Goal: Task Accomplishment & Management: Manage account settings

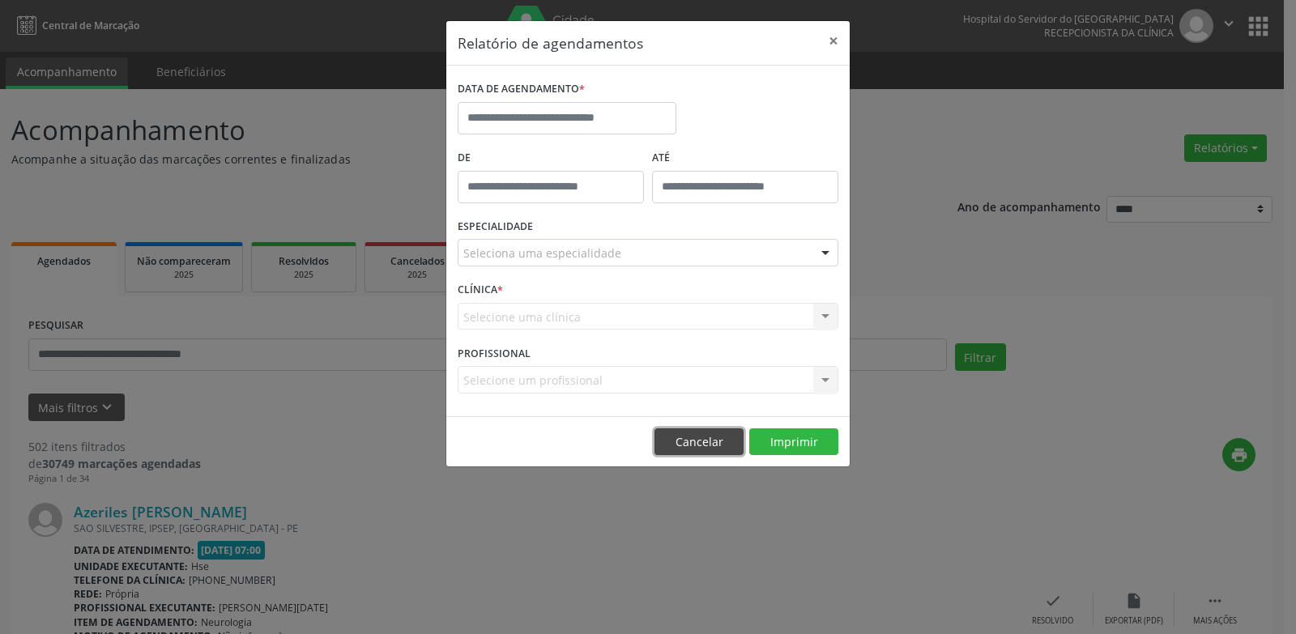
click at [706, 440] on button "Cancelar" at bounding box center [698, 442] width 89 height 28
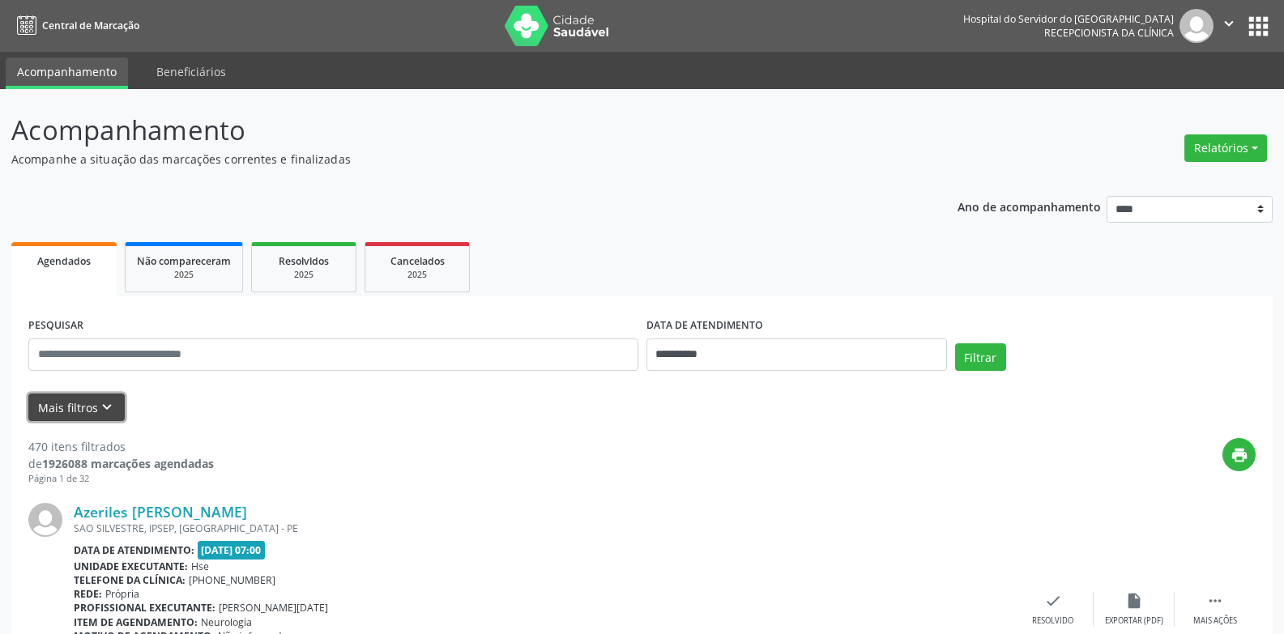
click at [106, 406] on icon "keyboard_arrow_down" at bounding box center [107, 407] width 18 height 18
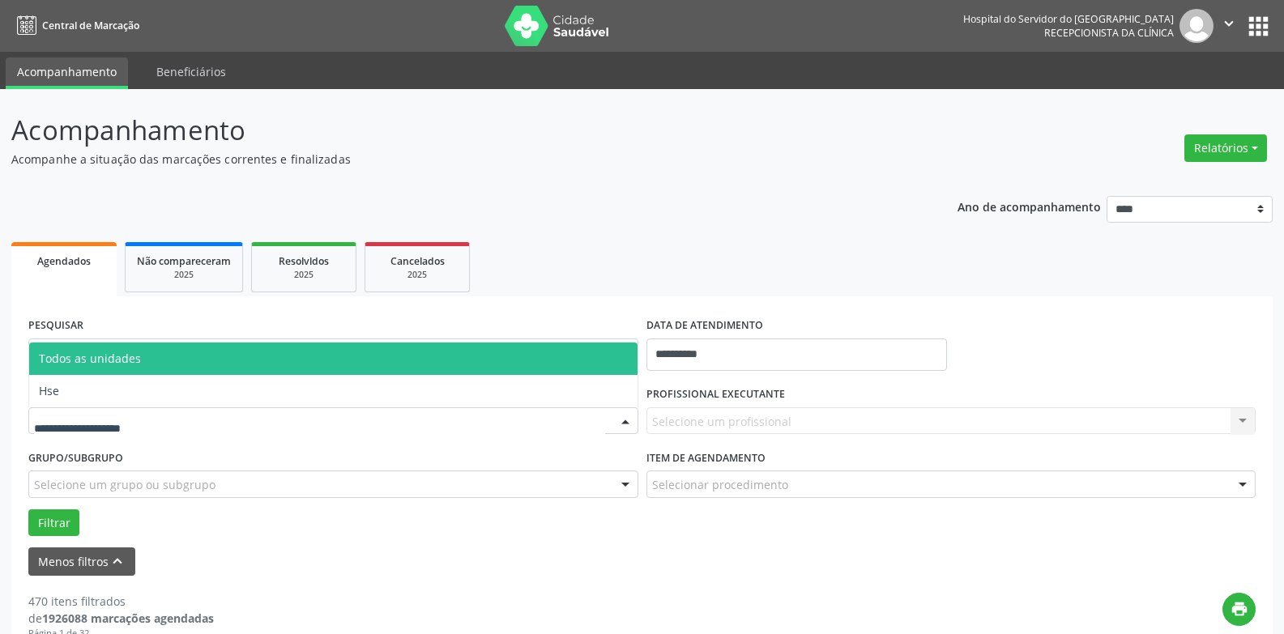
click at [190, 419] on div at bounding box center [333, 421] width 610 height 28
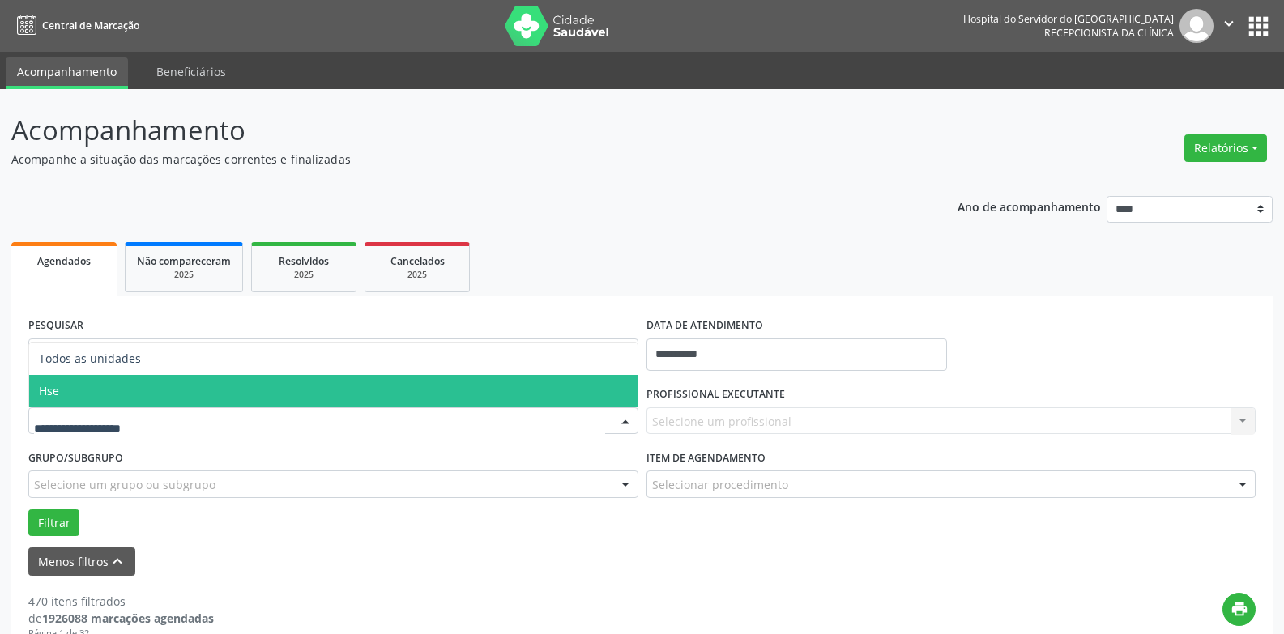
click at [190, 399] on span "Hse" at bounding box center [333, 391] width 608 height 32
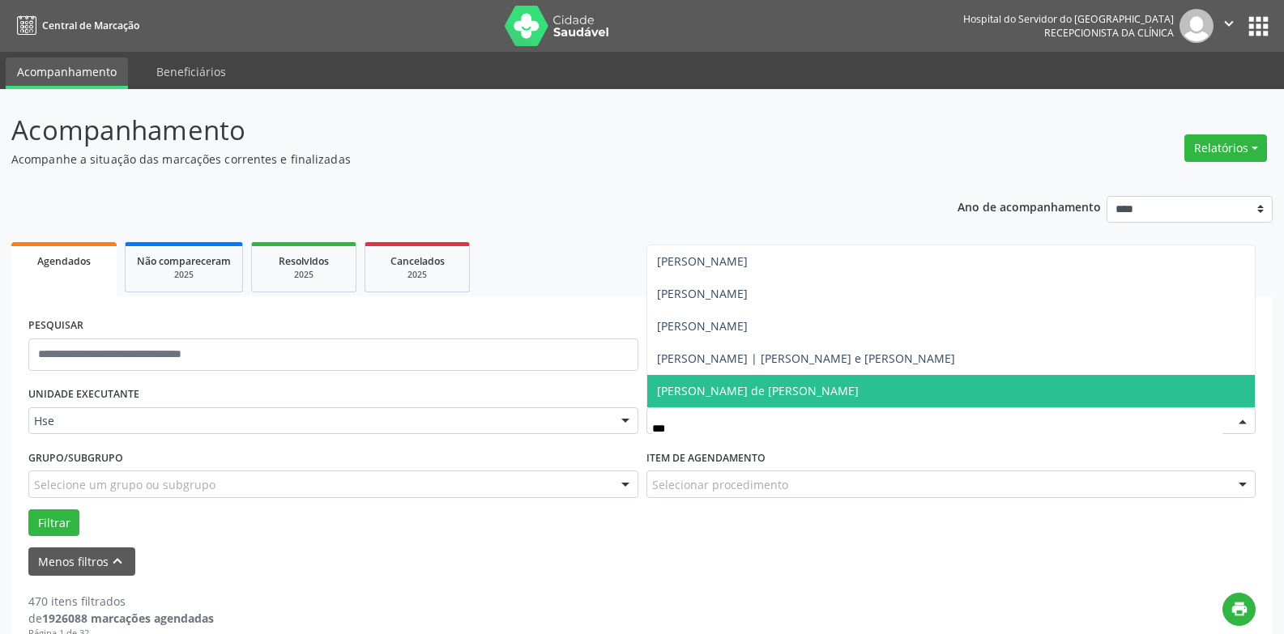
type input "****"
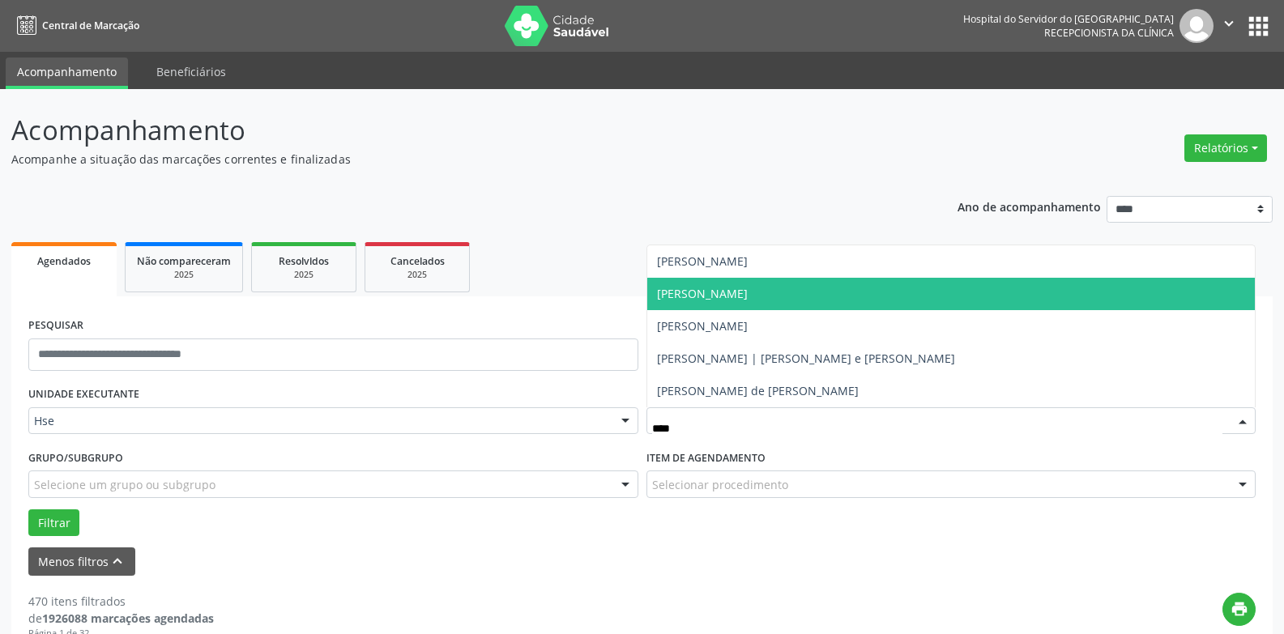
click at [747, 286] on span "Julia Sales Machado" at bounding box center [702, 293] width 91 height 15
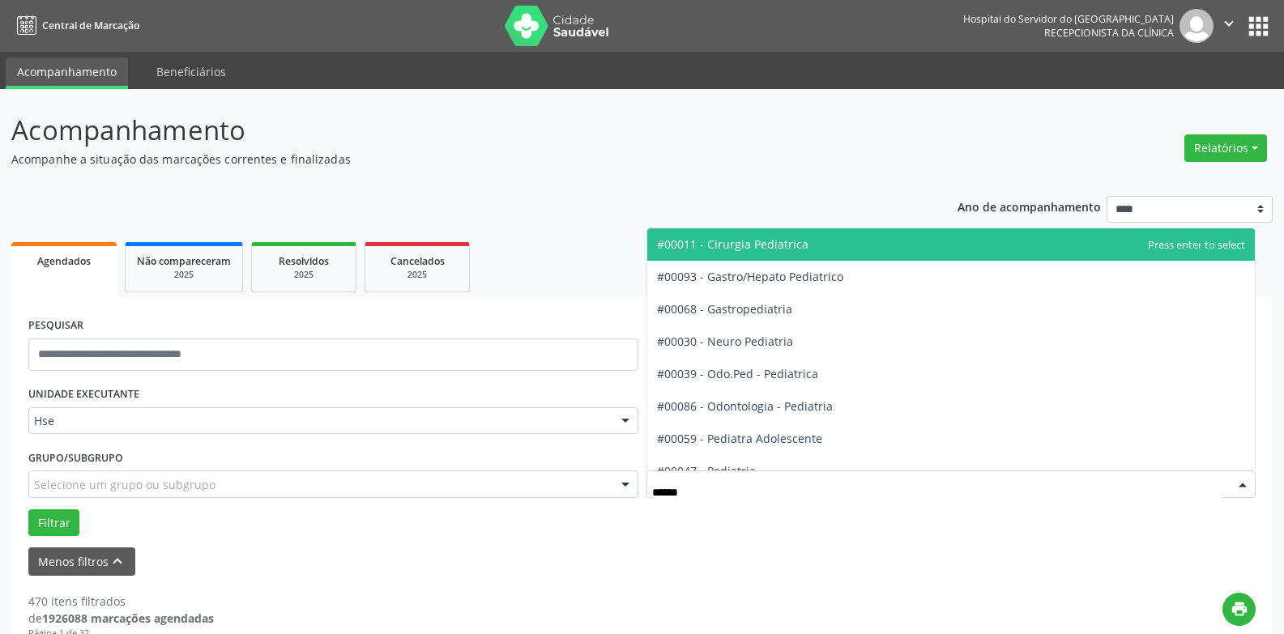
type input "*******"
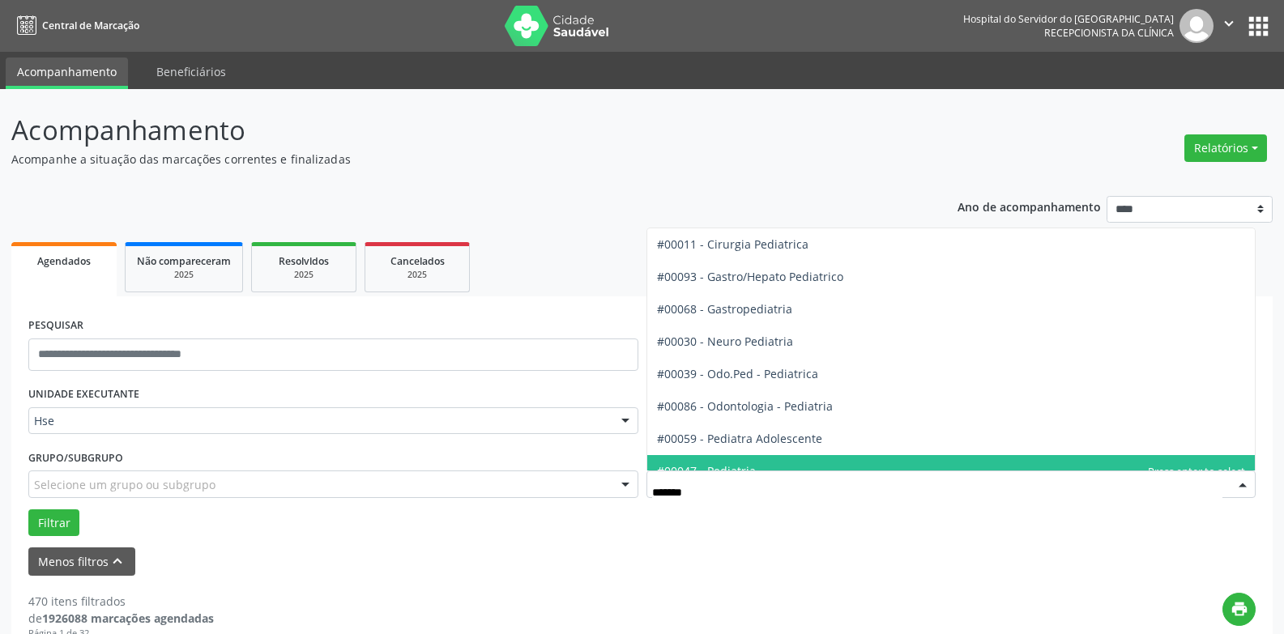
click at [769, 465] on span "#00047 - Pediatria" at bounding box center [951, 471] width 608 height 32
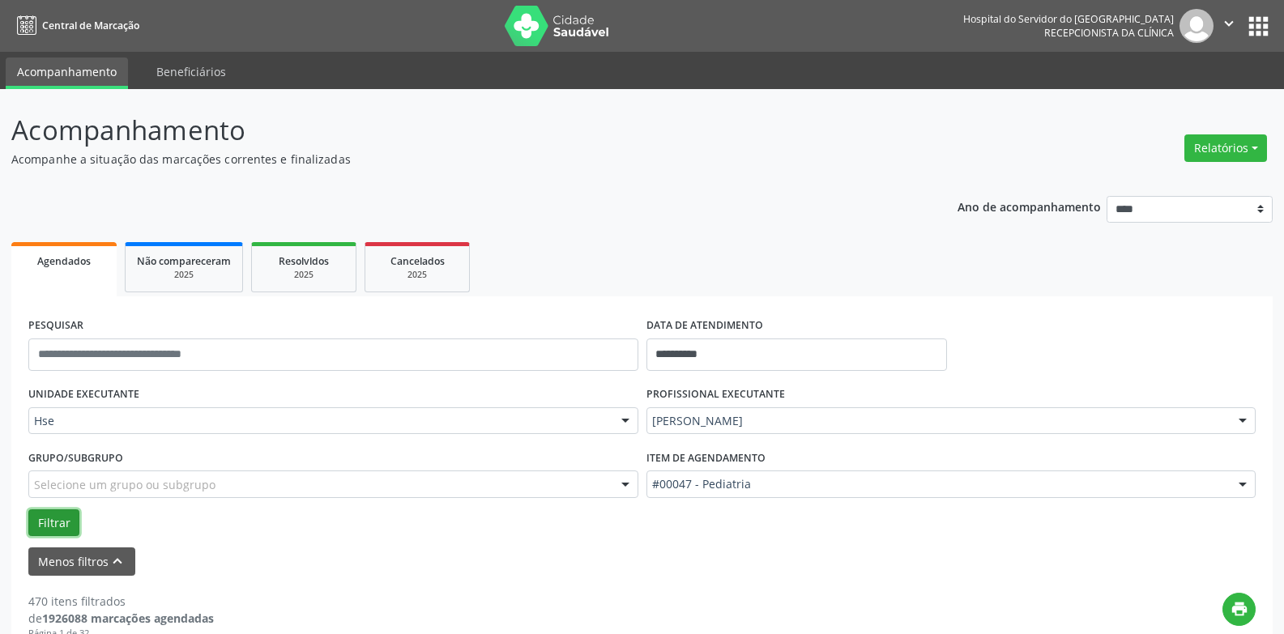
click at [62, 525] on button "Filtrar" at bounding box center [53, 523] width 51 height 28
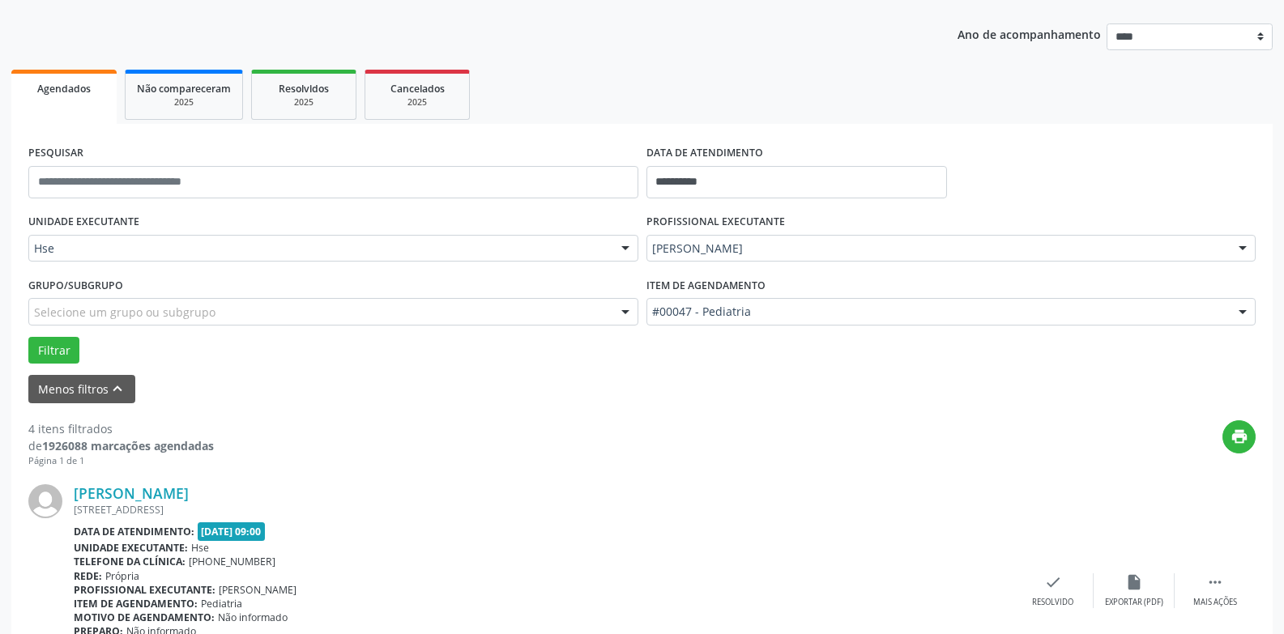
scroll to position [162, 0]
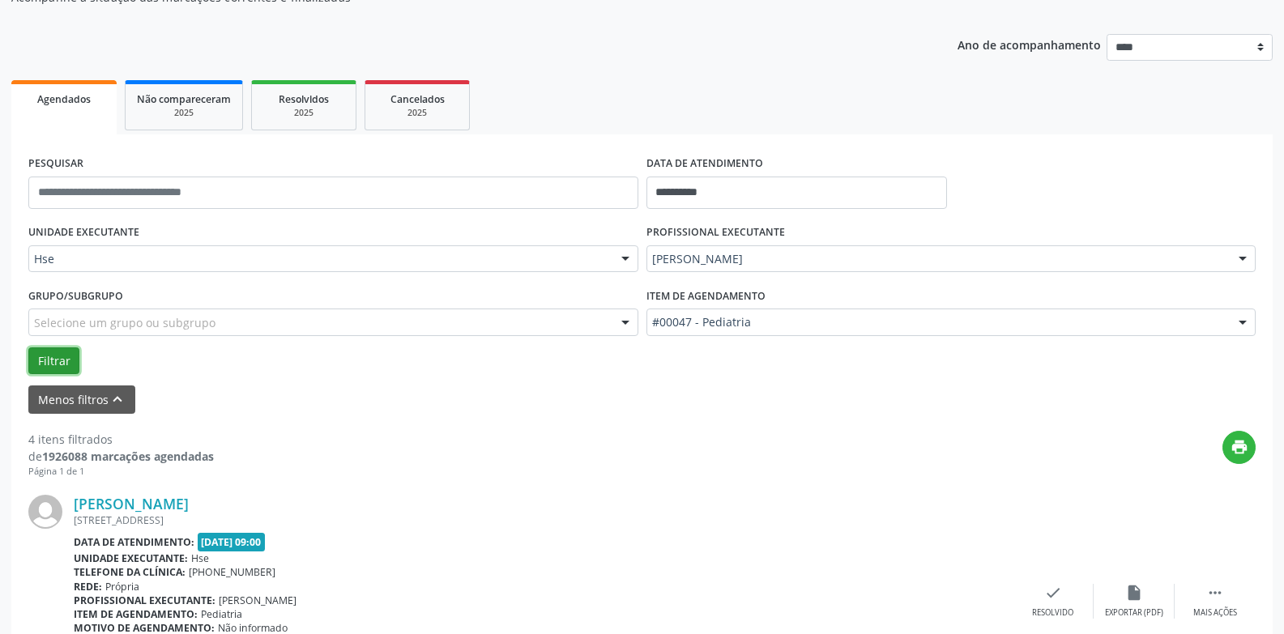
click at [51, 360] on button "Filtrar" at bounding box center [53, 361] width 51 height 28
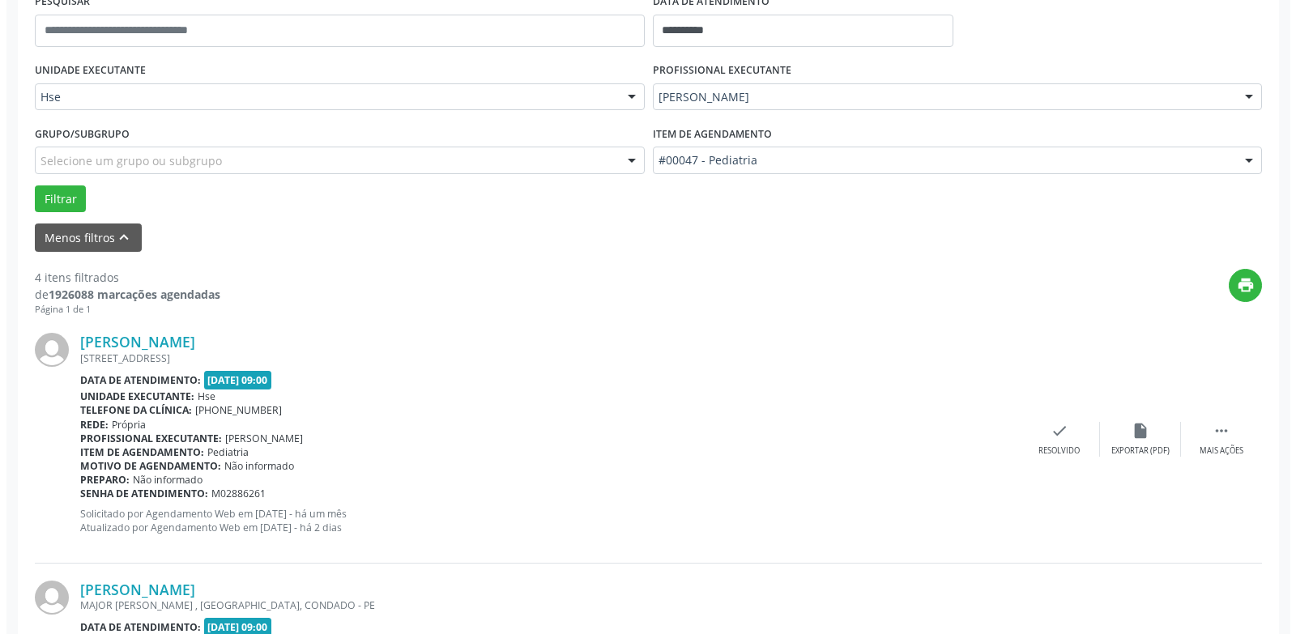
scroll to position [845, 0]
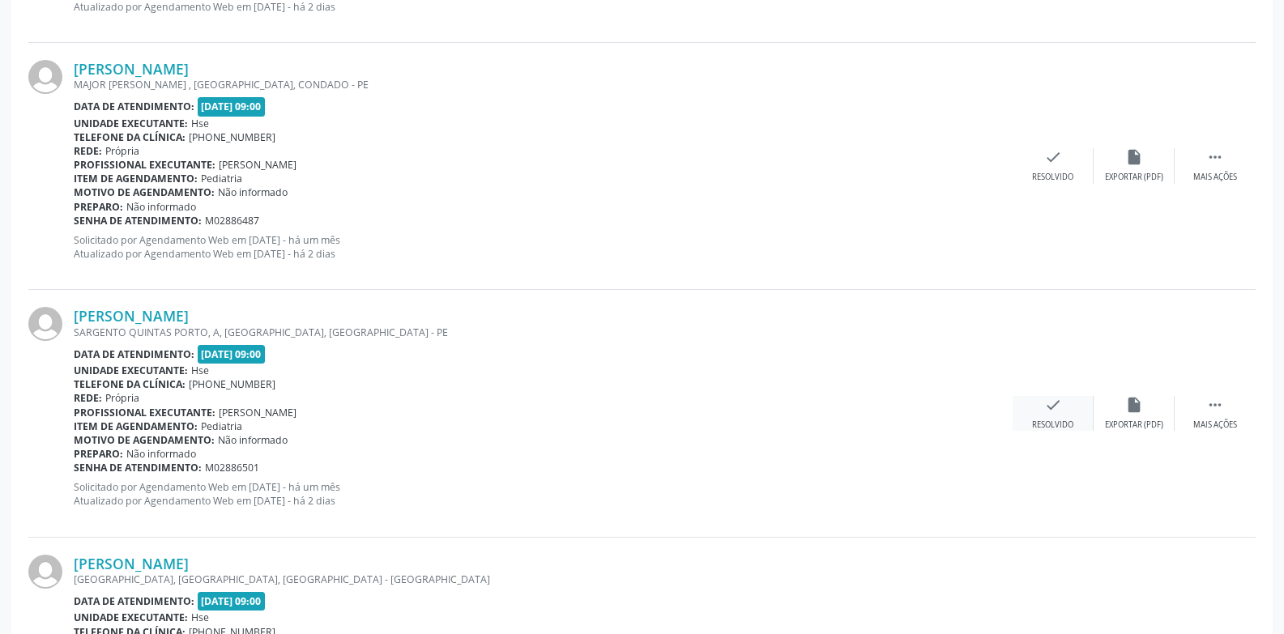
click at [1047, 426] on div "Resolvido" at bounding box center [1052, 424] width 41 height 11
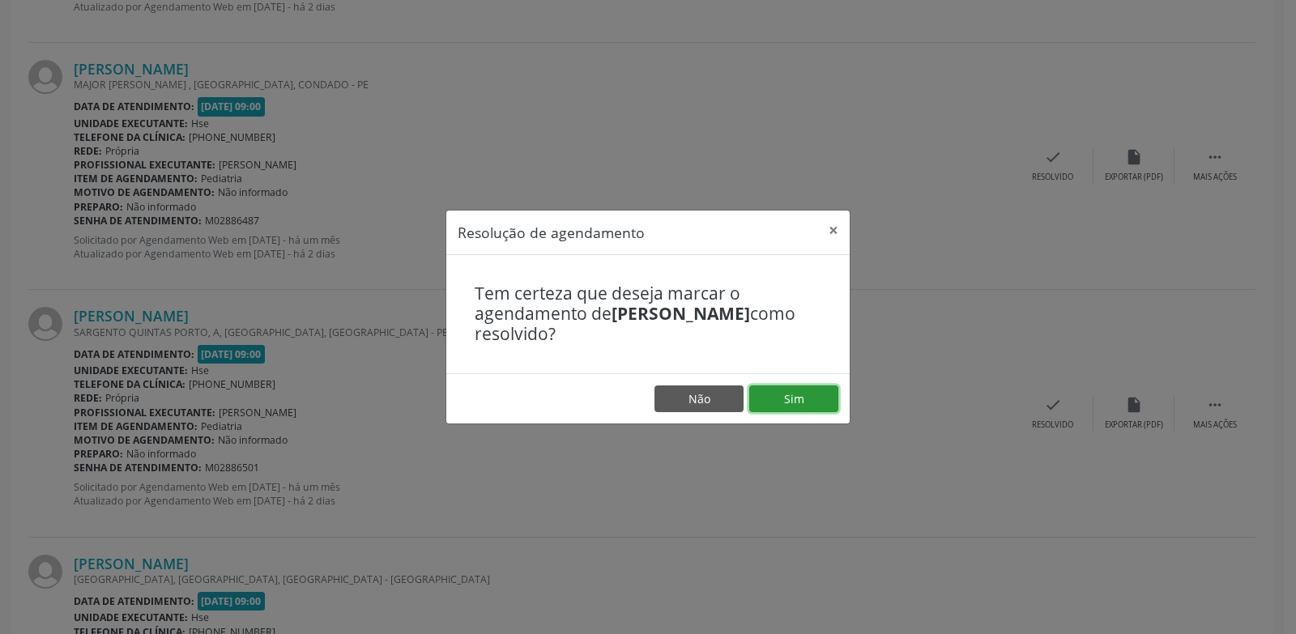
click at [814, 409] on button "Sim" at bounding box center [793, 399] width 89 height 28
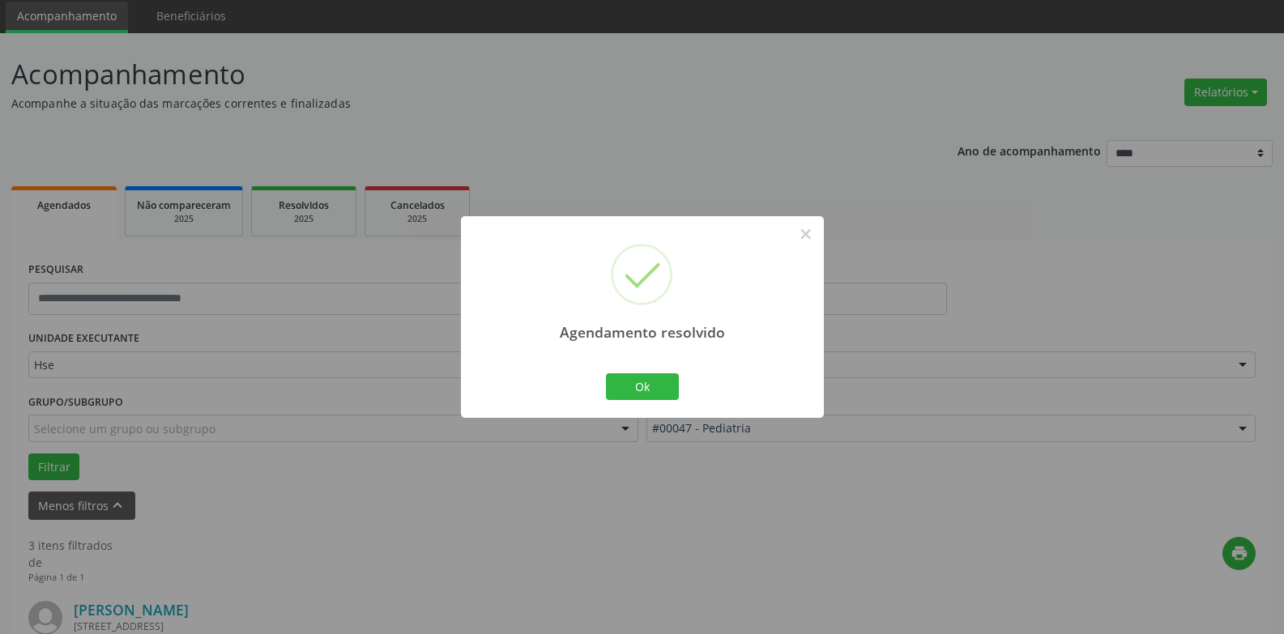
scroll to position [776, 0]
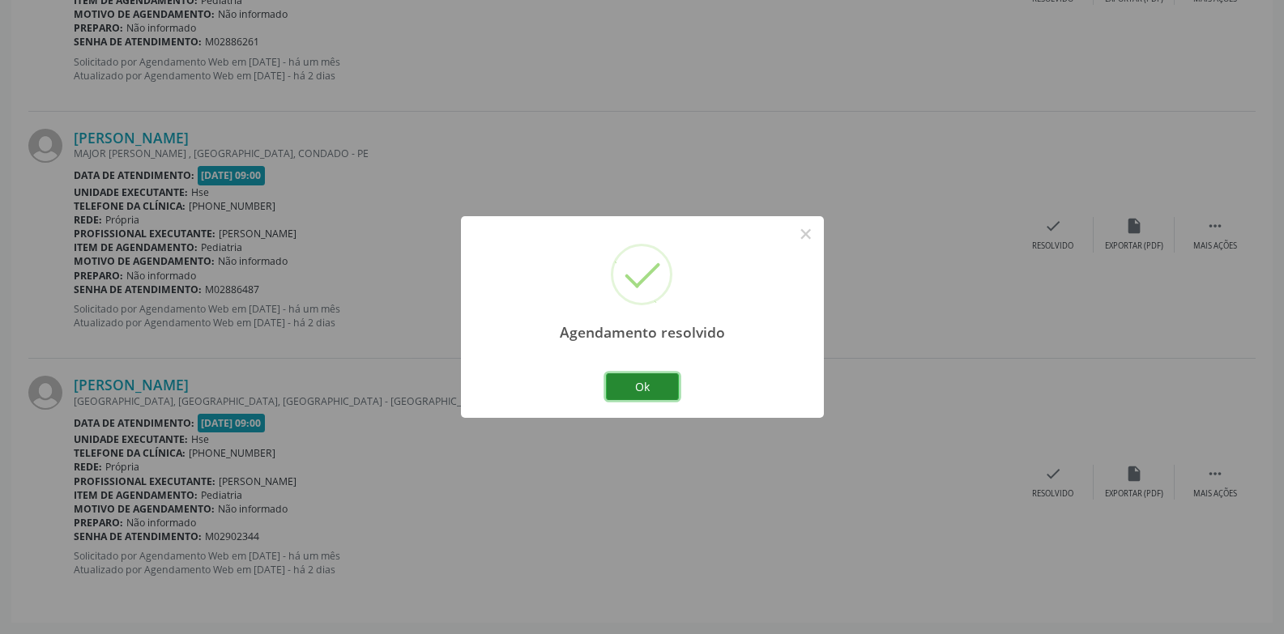
click at [659, 396] on button "Ok" at bounding box center [642, 387] width 73 height 28
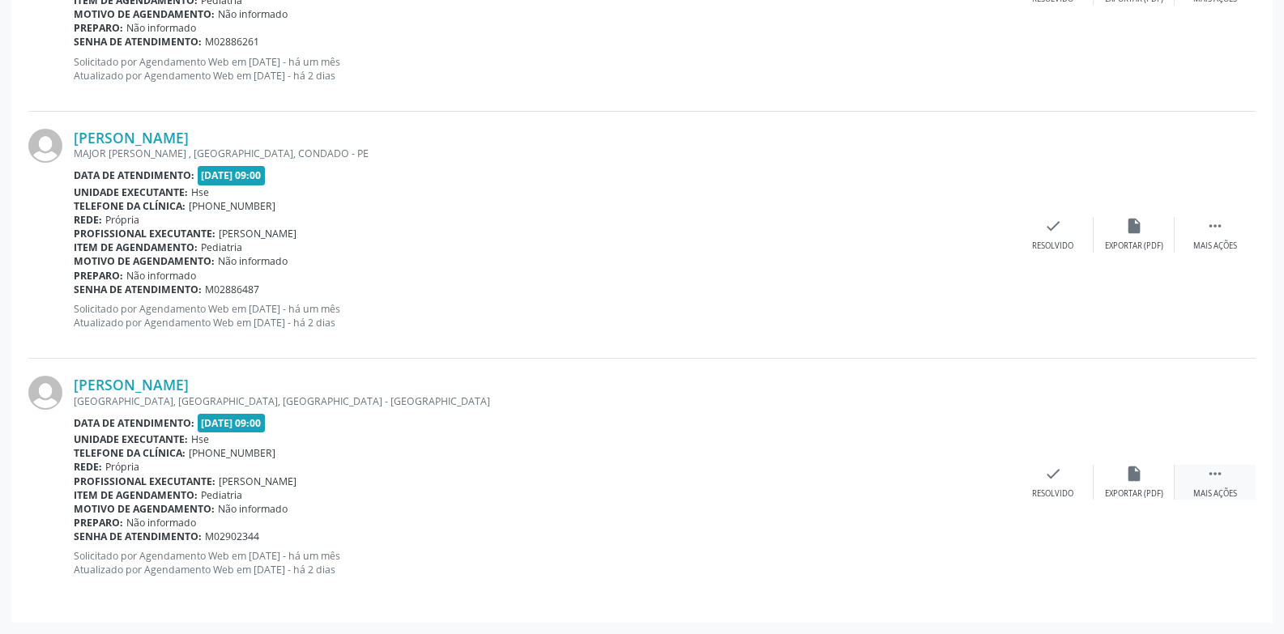
click at [1194, 488] on div "Mais ações" at bounding box center [1215, 493] width 44 height 11
click at [1129, 490] on div "Não compareceu" at bounding box center [1133, 493] width 69 height 11
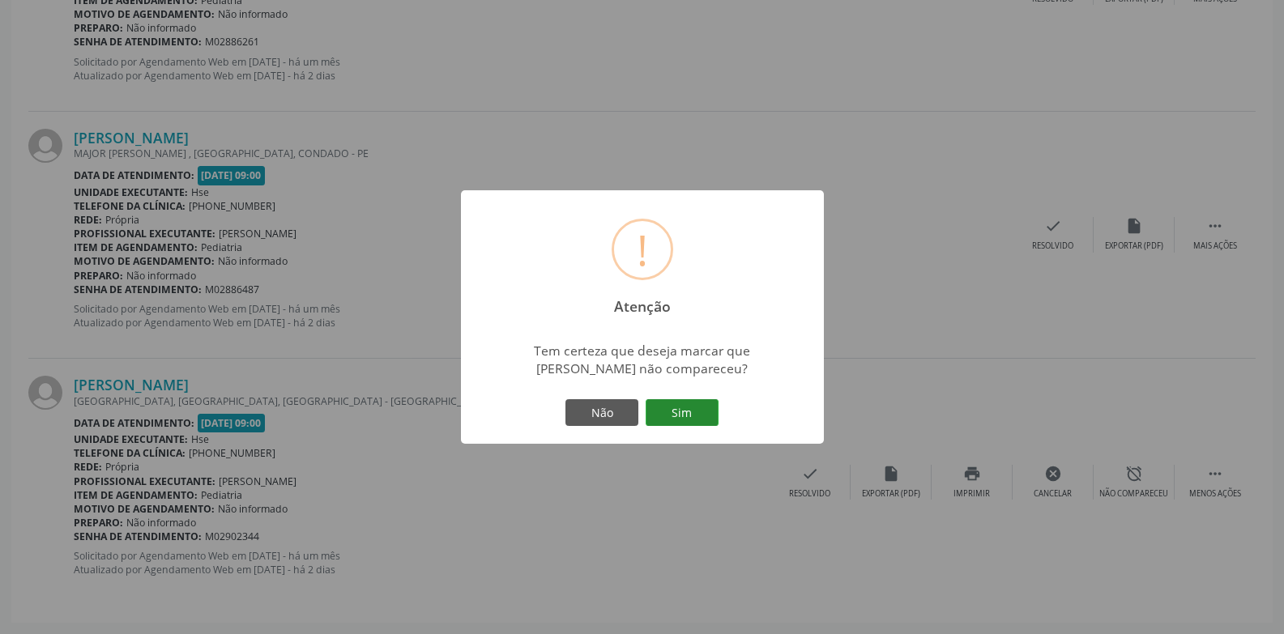
click at [691, 412] on button "Sim" at bounding box center [681, 413] width 73 height 28
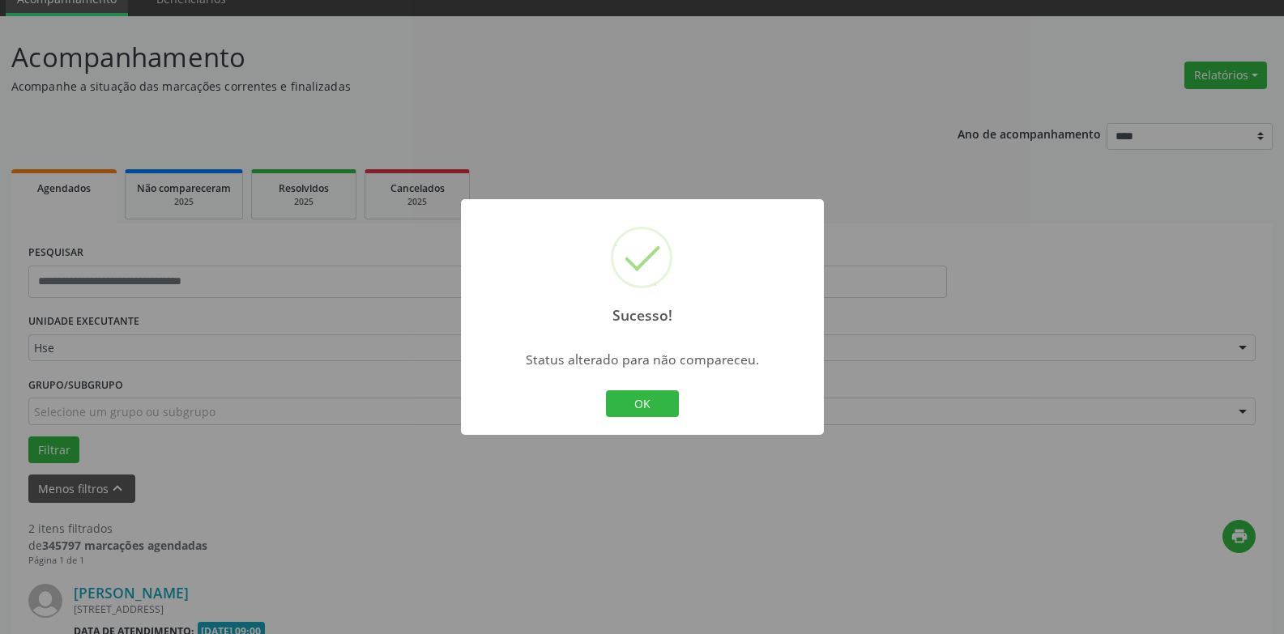
scroll to position [528, 0]
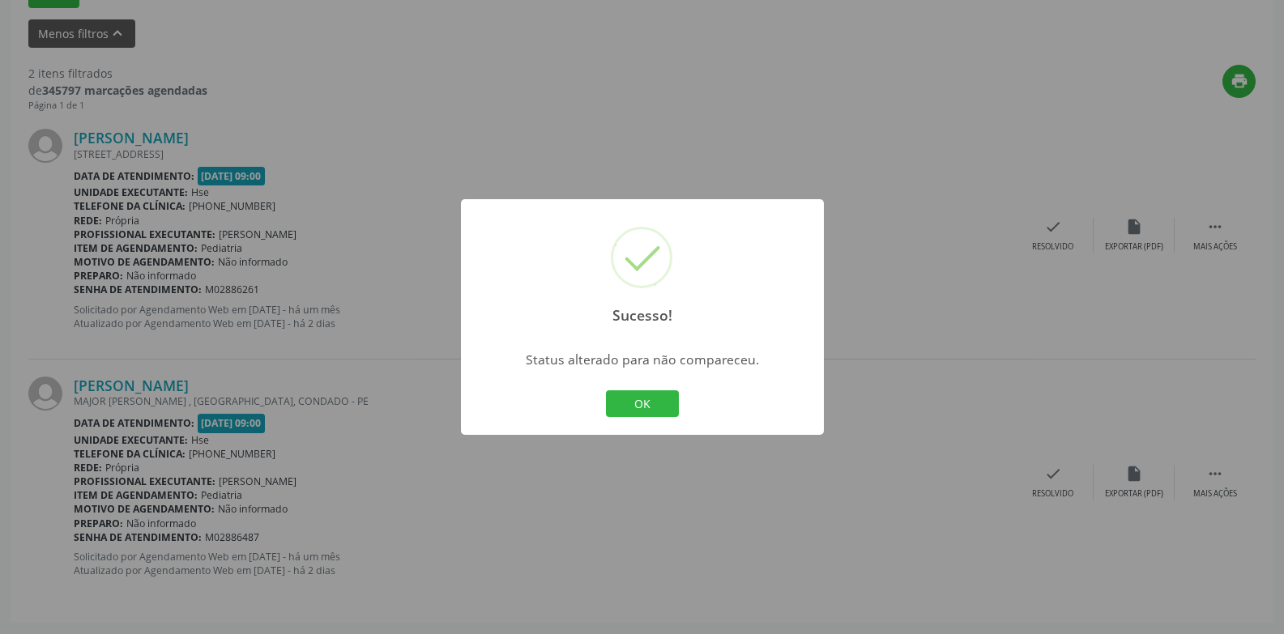
click at [679, 417] on div "OK Cancel" at bounding box center [642, 404] width 80 height 34
click at [679, 407] on div "OK Cancel" at bounding box center [642, 404] width 80 height 34
click at [661, 410] on button "OK" at bounding box center [642, 404] width 73 height 28
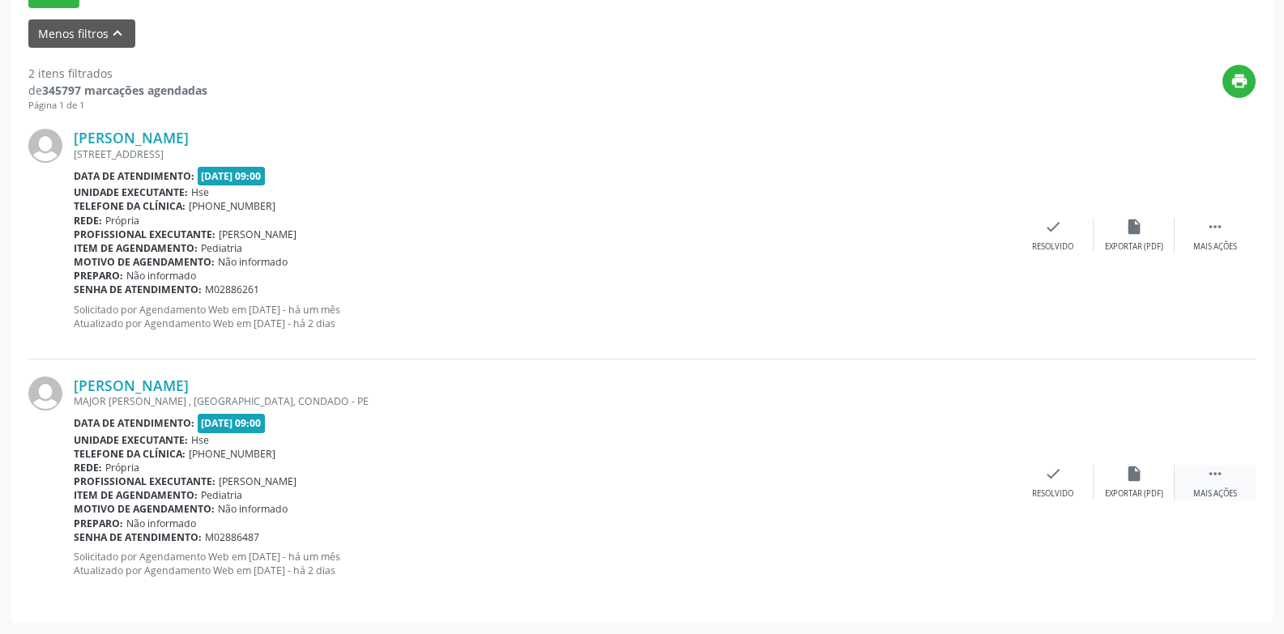
click at [1217, 469] on icon "" at bounding box center [1215, 474] width 18 height 18
click at [1117, 469] on div "alarm_off Não compareceu" at bounding box center [1133, 482] width 81 height 35
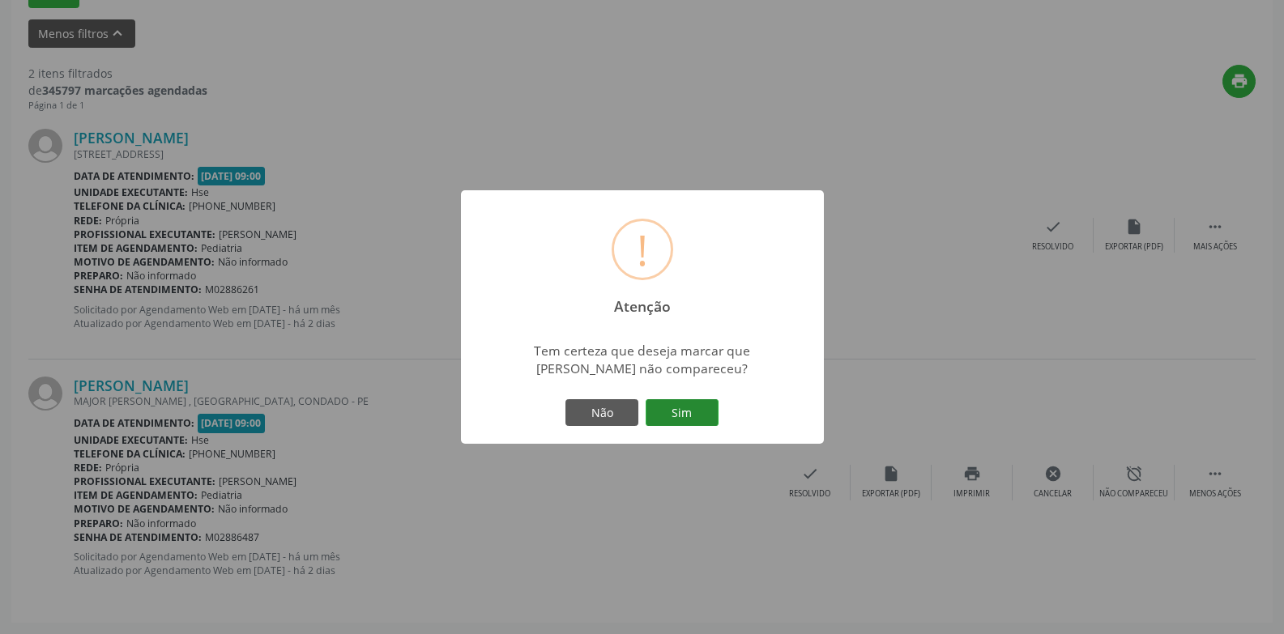
click at [687, 415] on button "Sim" at bounding box center [681, 413] width 73 height 28
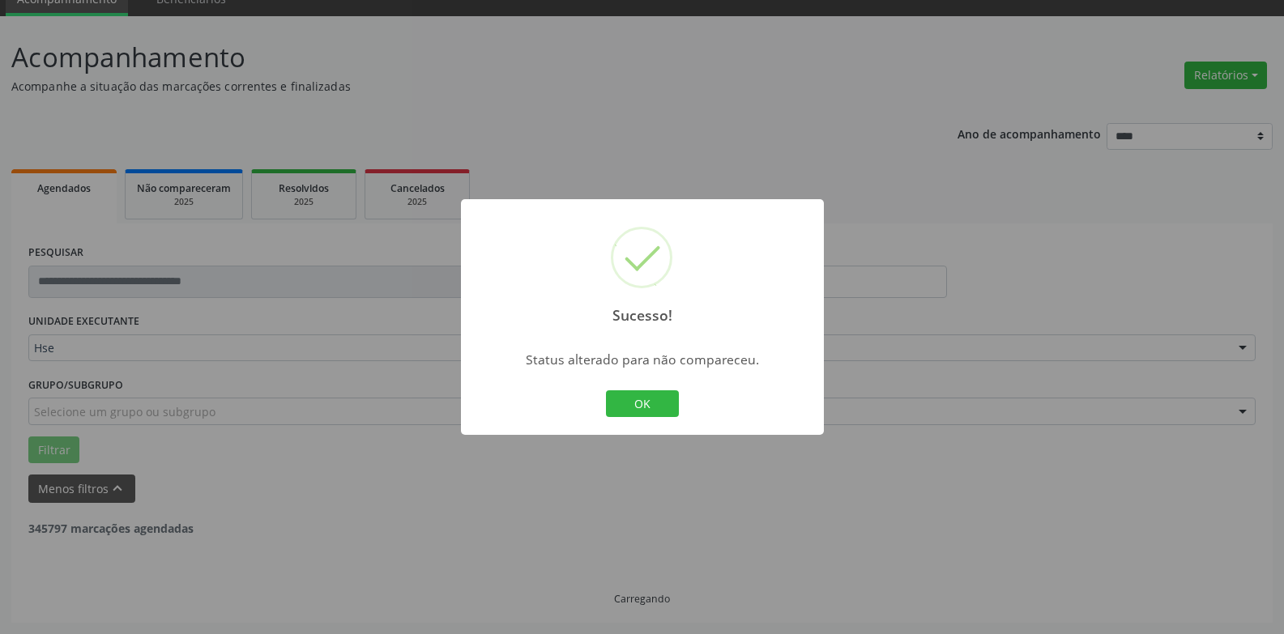
scroll to position [281, 0]
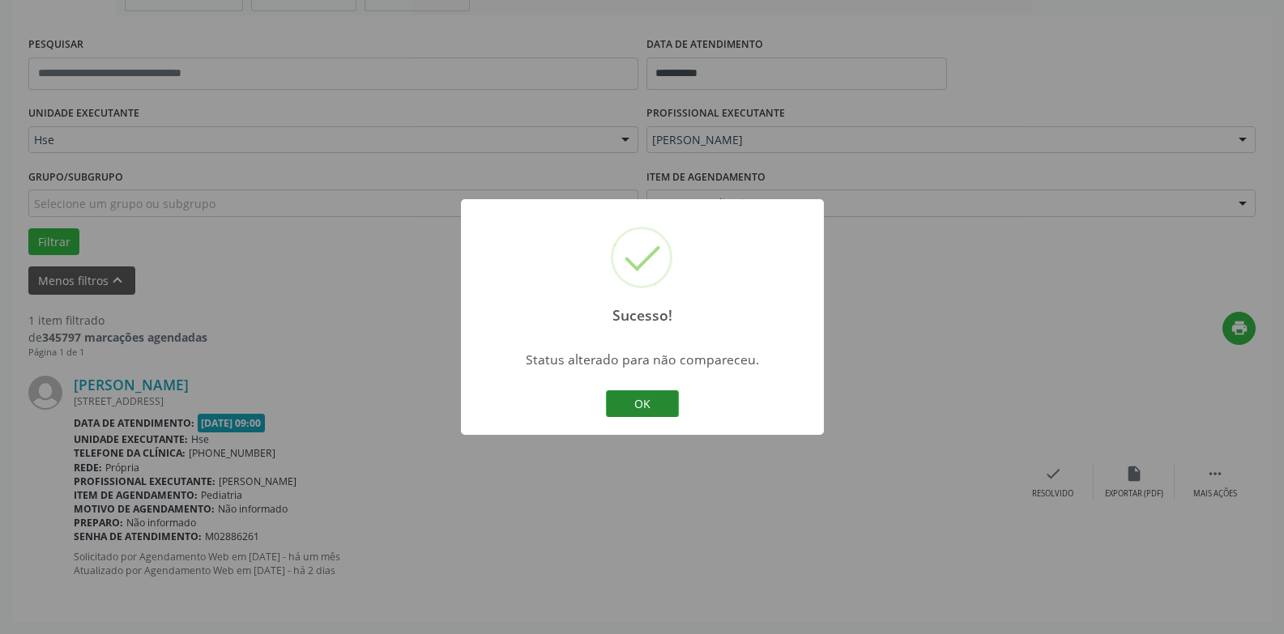
click at [660, 405] on button "OK" at bounding box center [642, 404] width 73 height 28
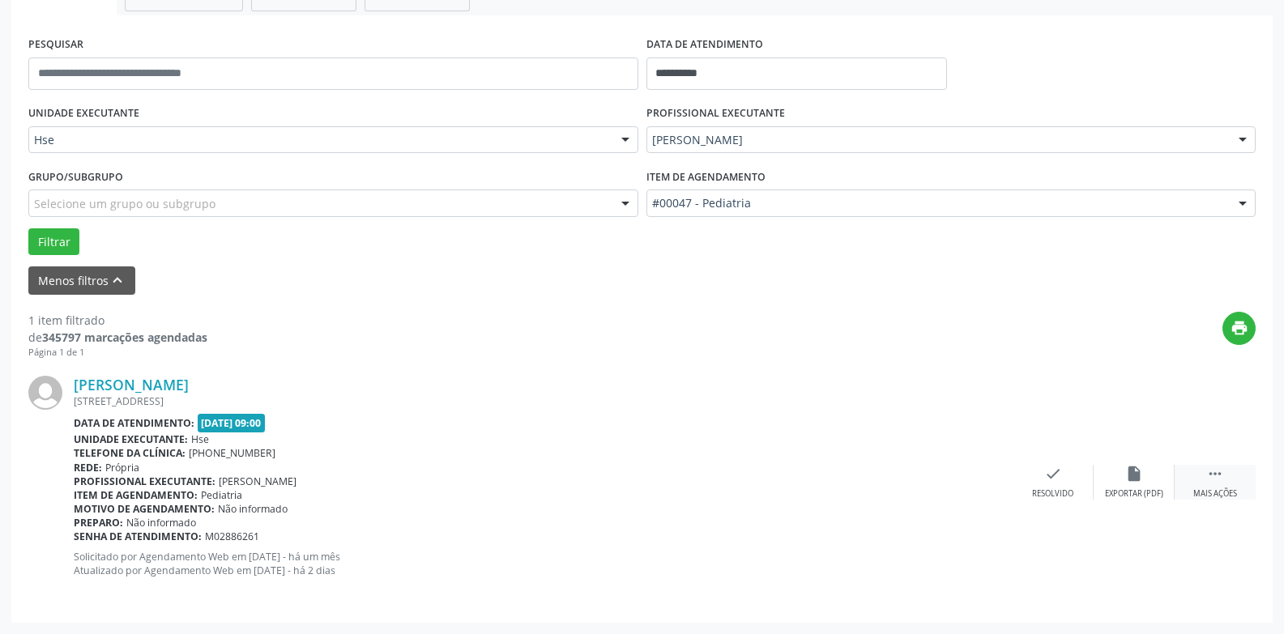
click at [1191, 475] on div " Mais ações" at bounding box center [1214, 482] width 81 height 35
click at [1118, 474] on div "alarm_off Não compareceu" at bounding box center [1133, 482] width 81 height 35
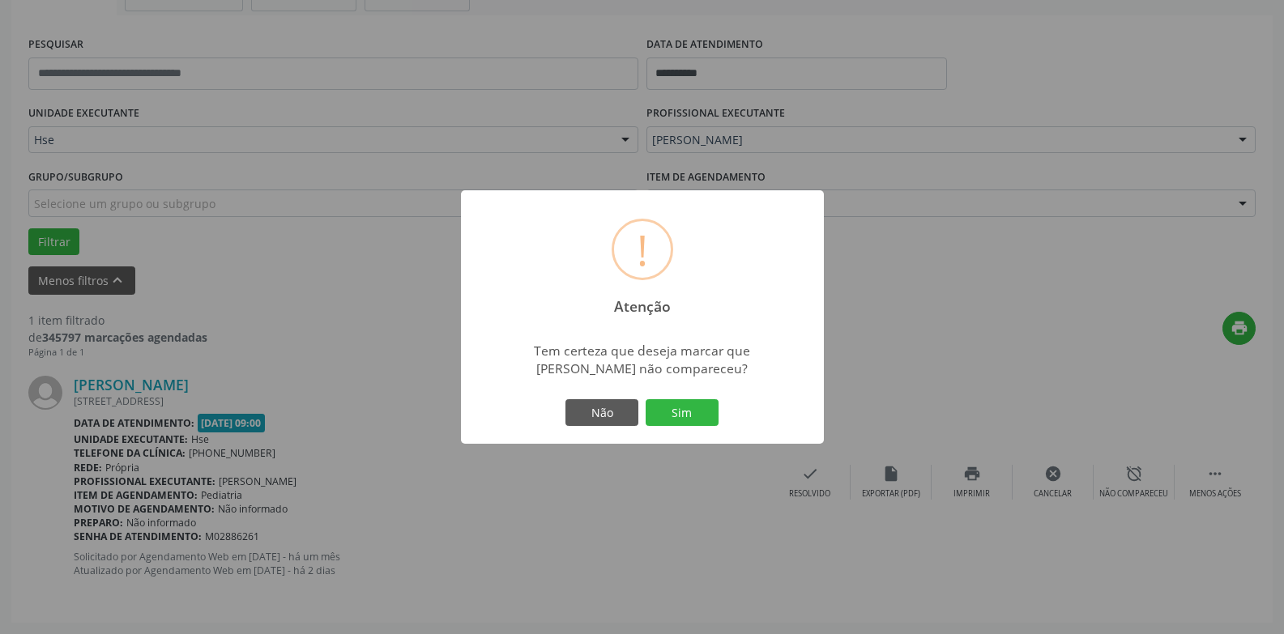
click at [693, 427] on div "Não Sim" at bounding box center [642, 413] width 160 height 34
click at [695, 415] on button "Sim" at bounding box center [681, 413] width 73 height 28
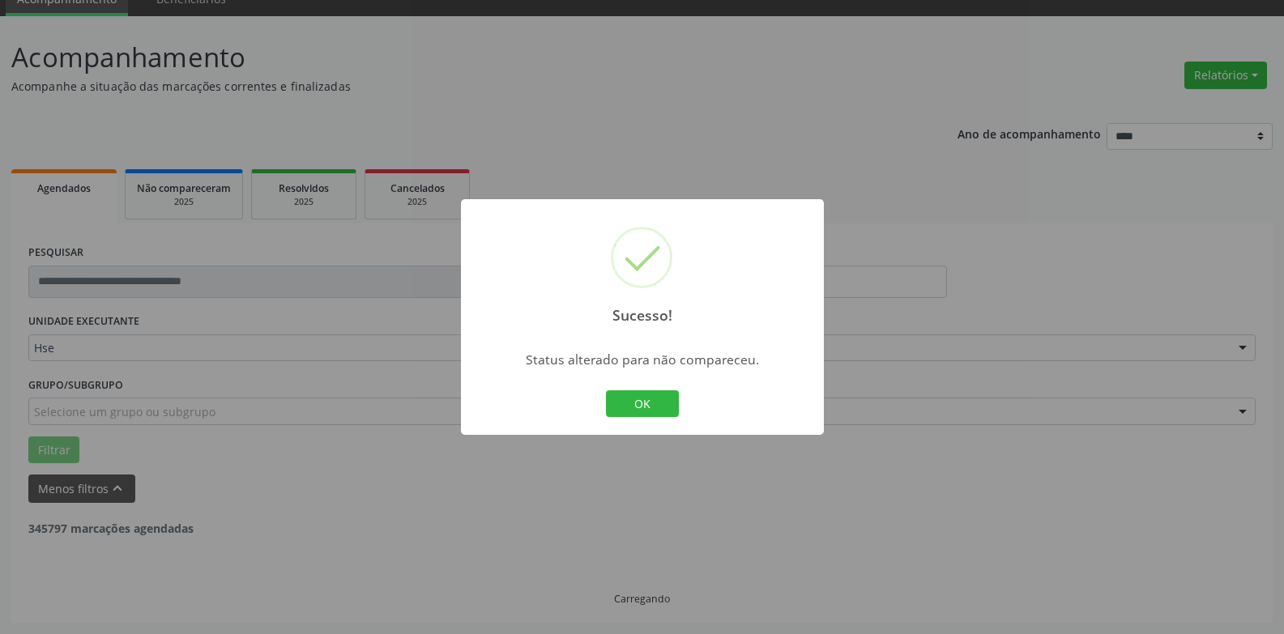
scroll to position [21, 0]
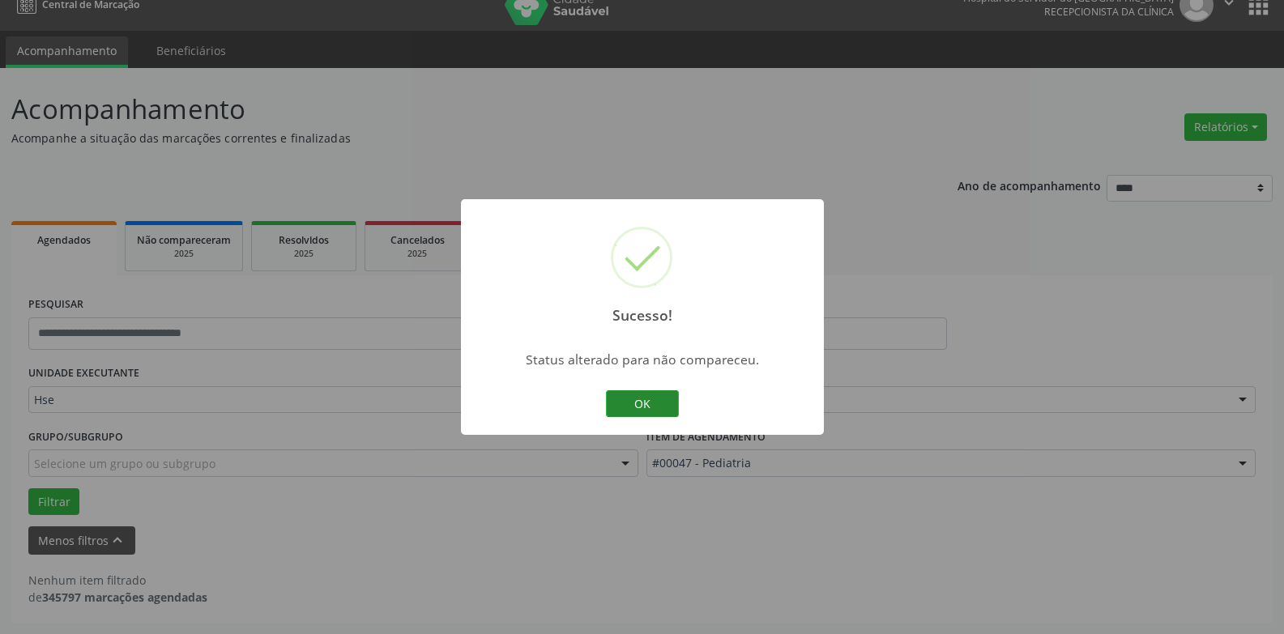
click at [645, 415] on button "OK" at bounding box center [642, 404] width 73 height 28
